Goal: Check status: Check status

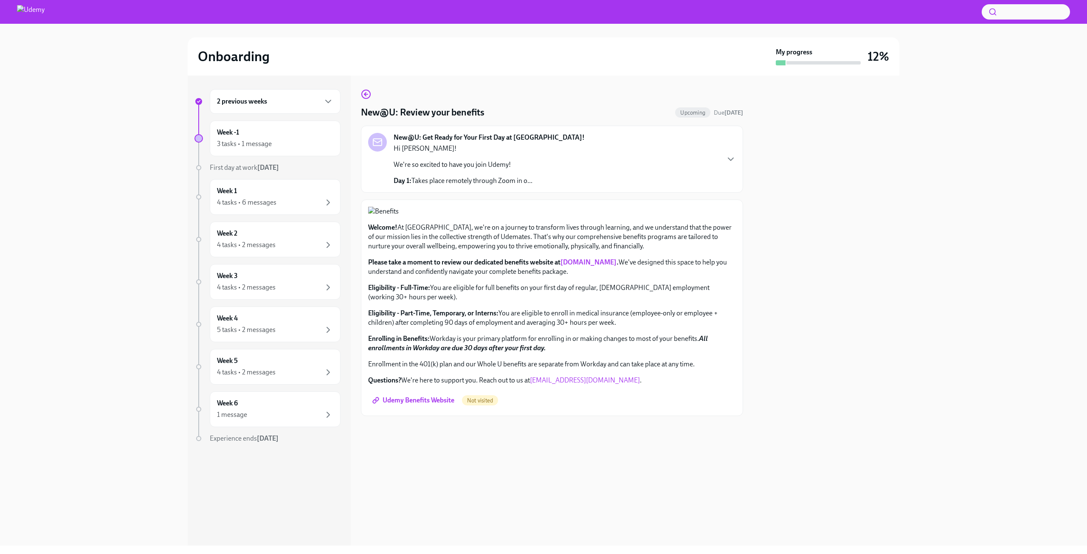
click at [652, 132] on div at bounding box center [826, 311] width 146 height 470
click at [277, 137] on div "Week -1 3 tasks • 1 message" at bounding box center [275, 138] width 116 height 21
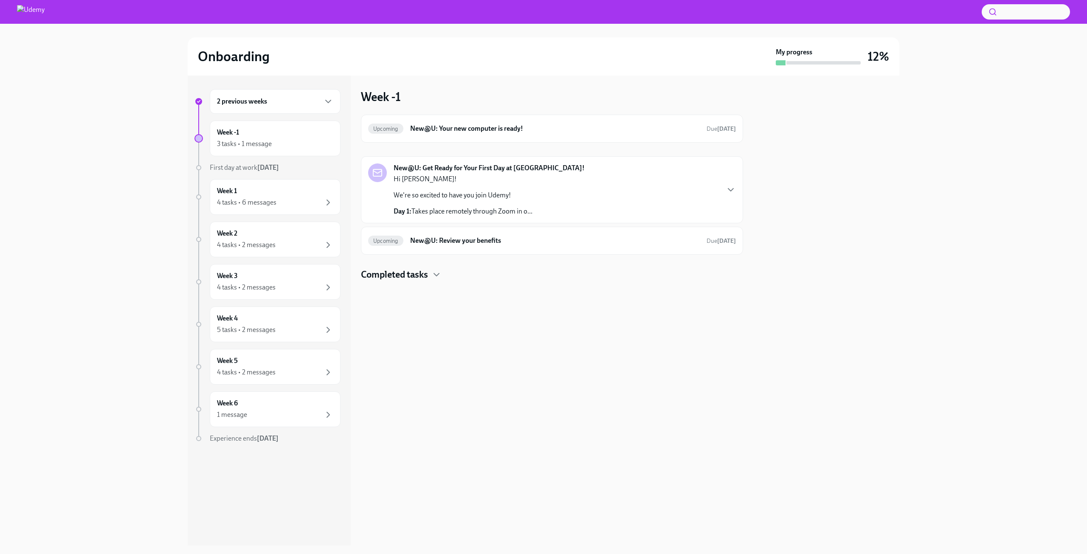
click at [564, 205] on div "New@U: Get Ready for Your First Day at Udemy! Hi Abhi! We're so excited to have…" at bounding box center [552, 189] width 368 height 53
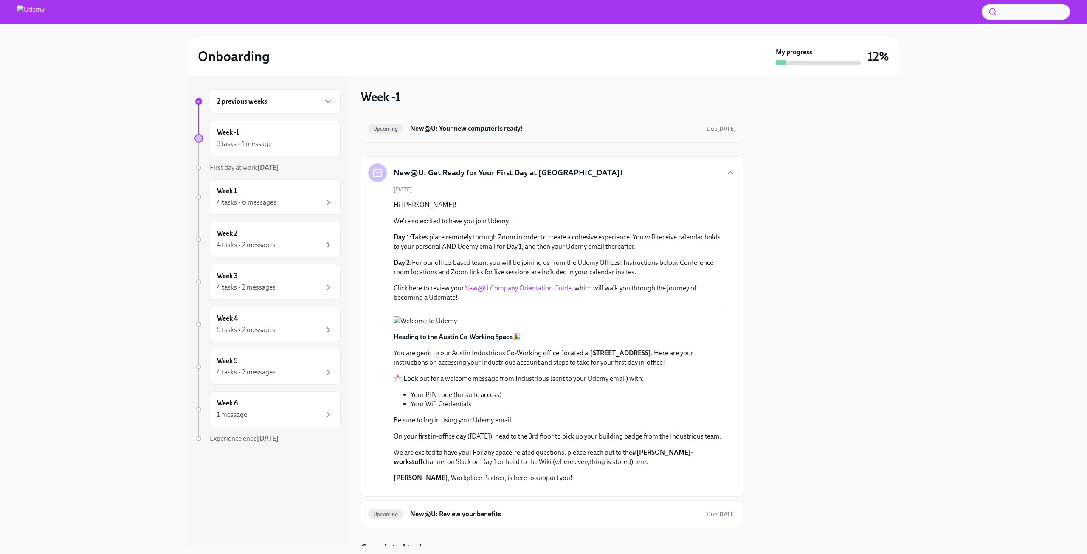
click at [551, 127] on h6 "New@U: Your new computer is ready!" at bounding box center [555, 128] width 290 height 9
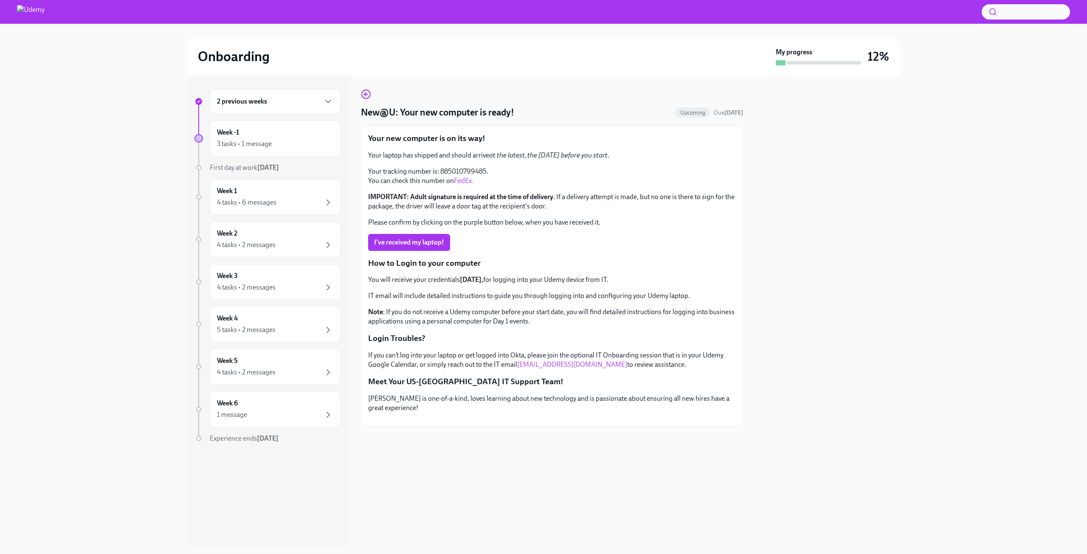
click at [463, 180] on link "FedEx." at bounding box center [464, 181] width 20 height 8
drag, startPoint x: 440, startPoint y: 171, endPoint x: 486, endPoint y: 173, distance: 45.9
click at [486, 173] on p "Your tracking number is: 885010799485. You can check this number on FedEx." at bounding box center [552, 176] width 368 height 19
copy p "885010799485"
click at [512, 278] on p "You will receive your credentials on Friday, for logging into your Udemy device…" at bounding box center [552, 279] width 368 height 9
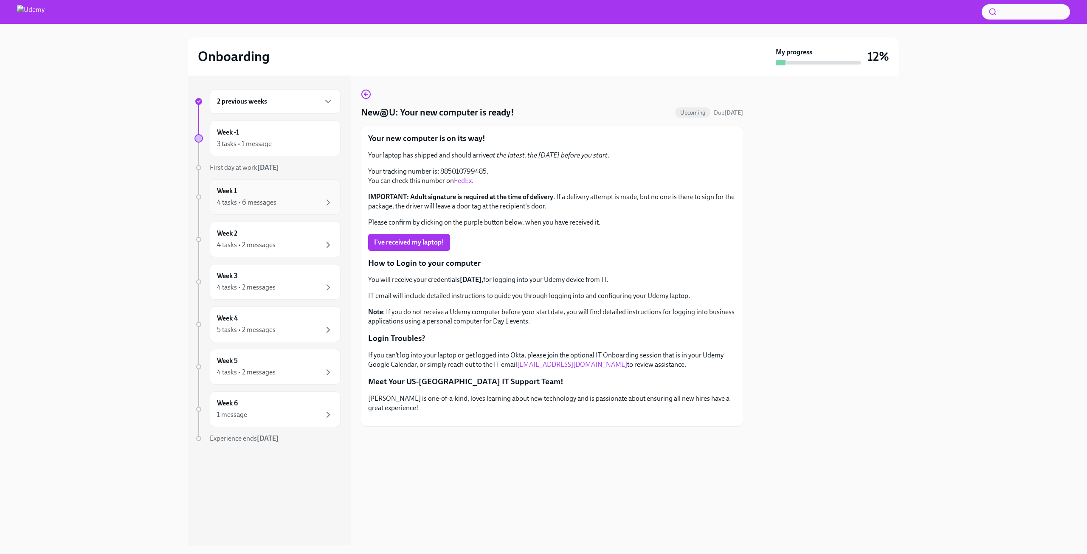
click at [292, 191] on div "Week 1 4 tasks • 6 messages" at bounding box center [275, 196] width 116 height 21
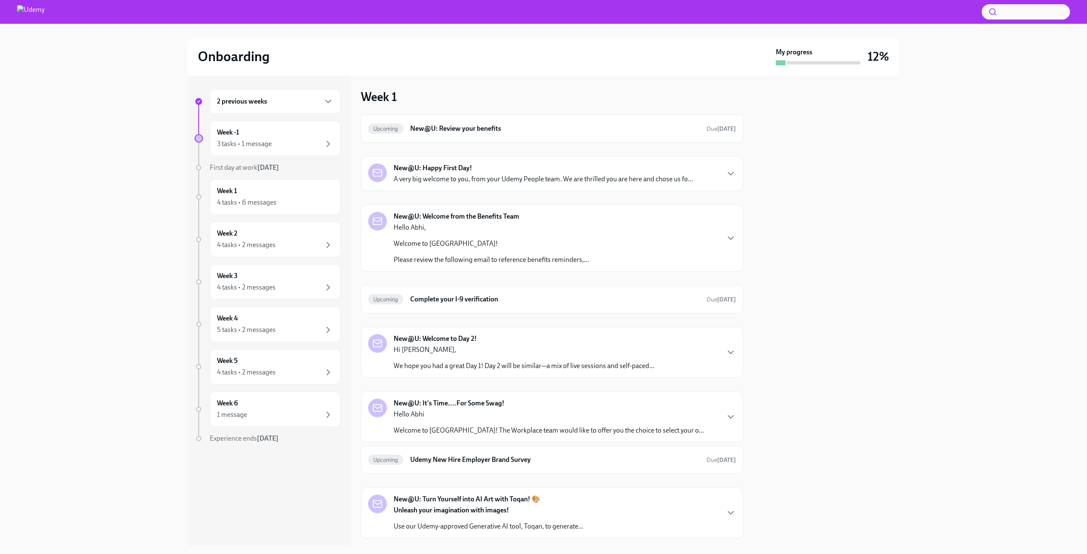
click at [571, 215] on div "New@U: Welcome from the Benefits Team Hello Abhi, Welcome to Udemy! Please revi…" at bounding box center [491, 238] width 195 height 53
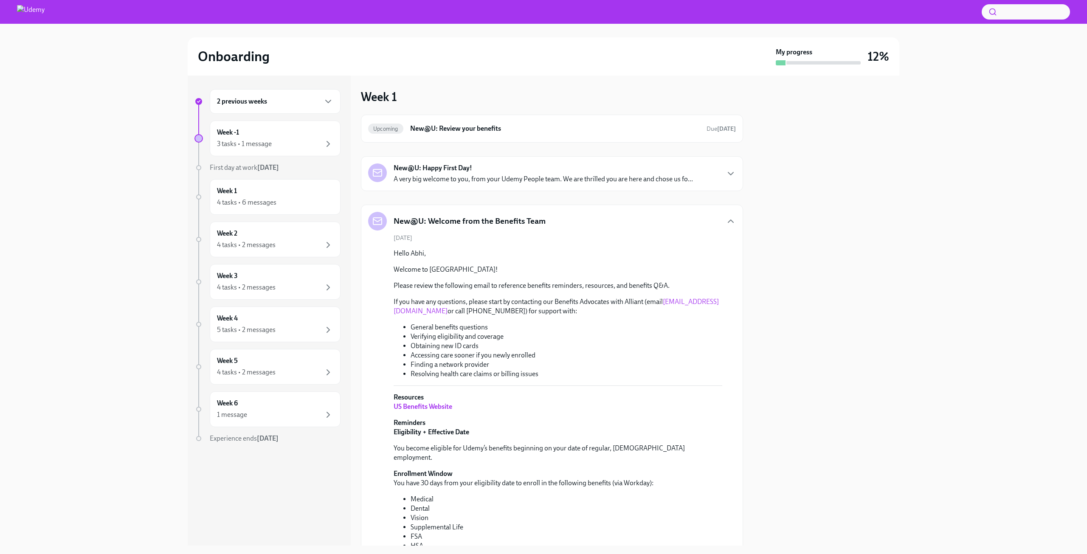
click at [563, 178] on p "A very big welcome to you, from your Udemy People team. We are thrilled you are…" at bounding box center [543, 179] width 299 height 9
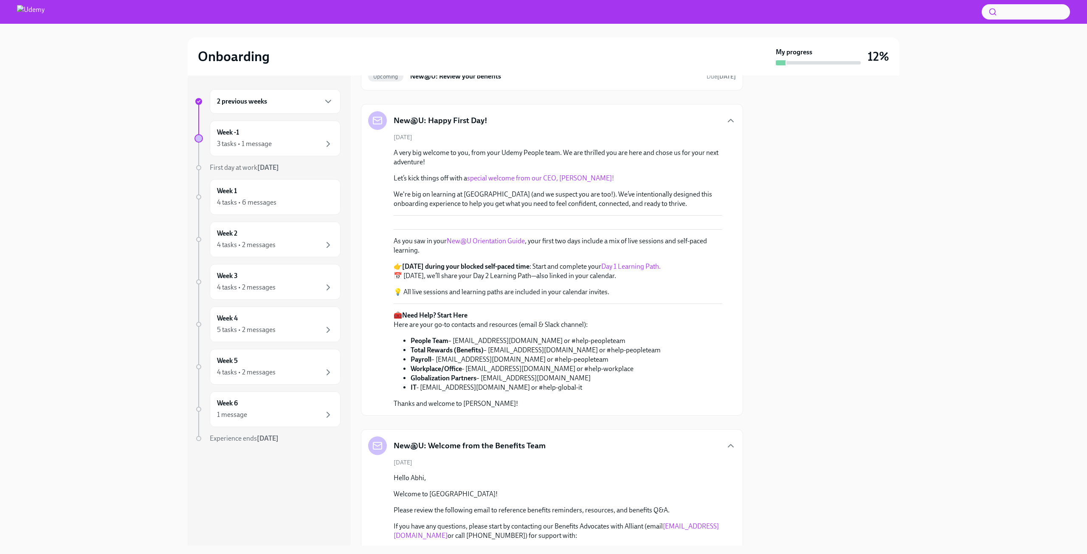
scroll to position [212, 0]
